Goal: Find specific page/section: Find specific page/section

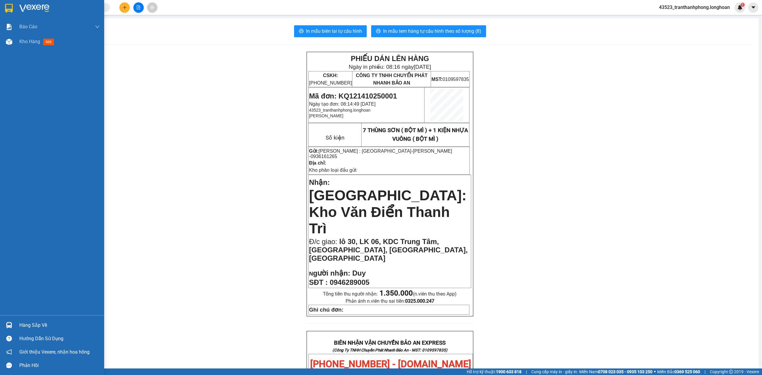
click at [9, 16] on div at bounding box center [52, 9] width 104 height 19
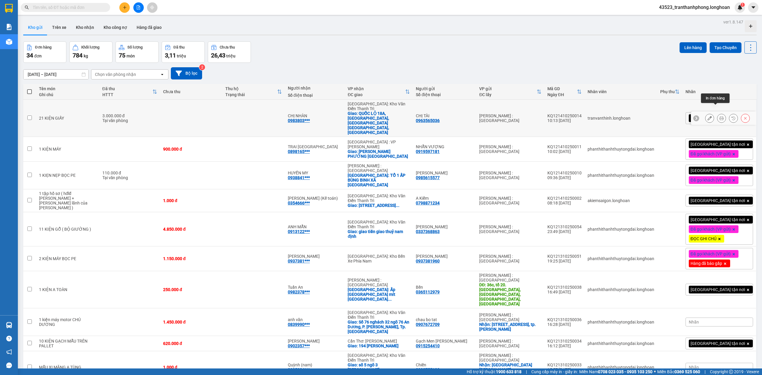
click at [719, 116] on icon at bounding box center [721, 118] width 4 height 4
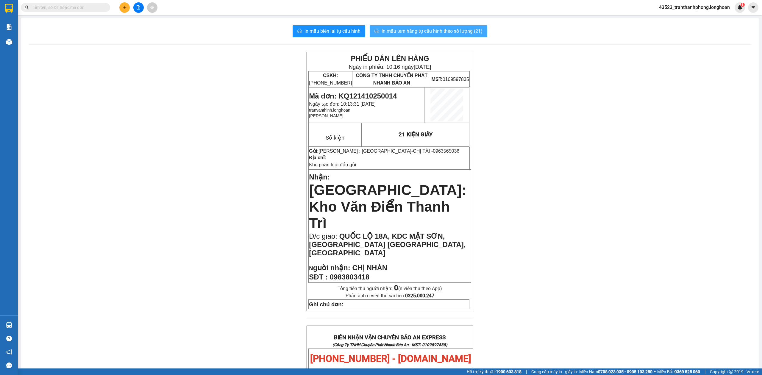
click at [433, 32] on span "In mẫu tem hàng tự cấu hình theo số lượng (21)" at bounding box center [432, 30] width 101 height 7
